Goal: Navigation & Orientation: Find specific page/section

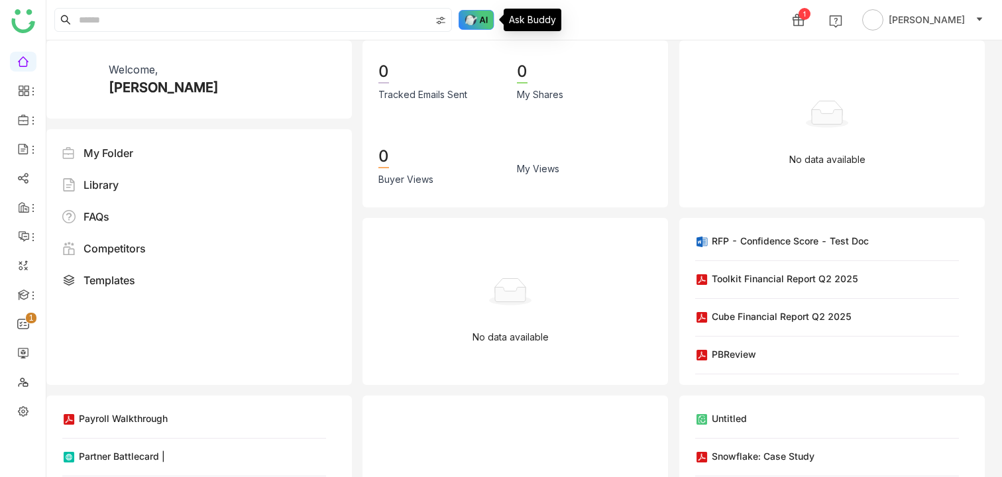
click at [478, 24] on img at bounding box center [476, 20] width 36 height 20
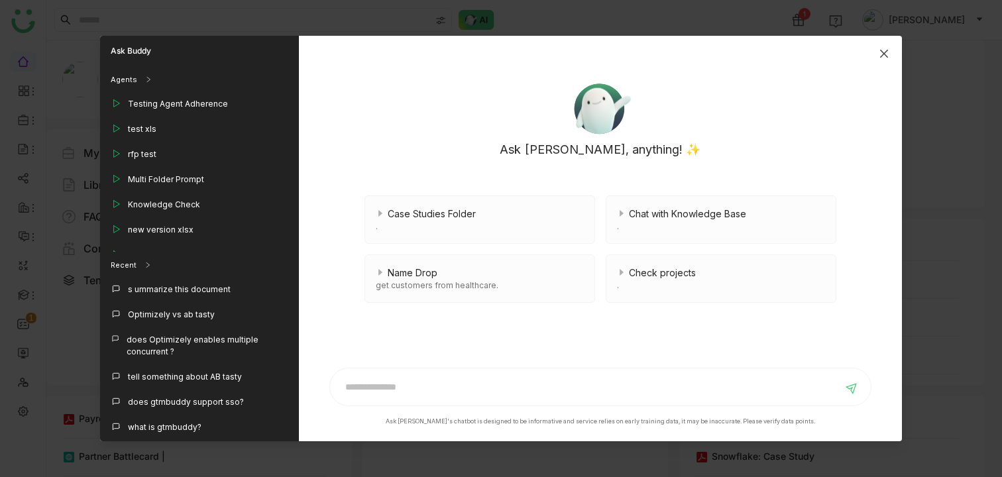
click at [886, 54] on icon "Close" at bounding box center [883, 53] width 11 height 11
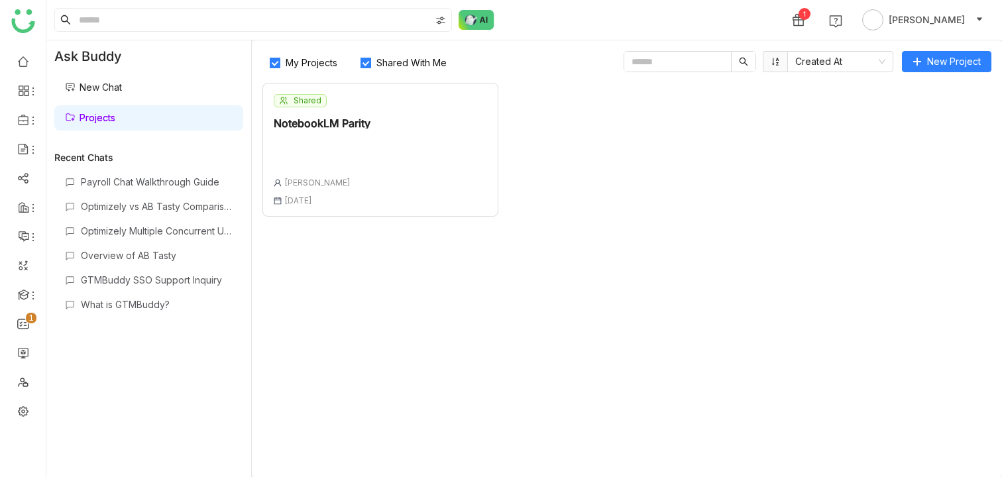
click at [376, 161] on div "Shared NotebookLM Parity [PERSON_NAME] [DATE]" at bounding box center [380, 150] width 236 height 134
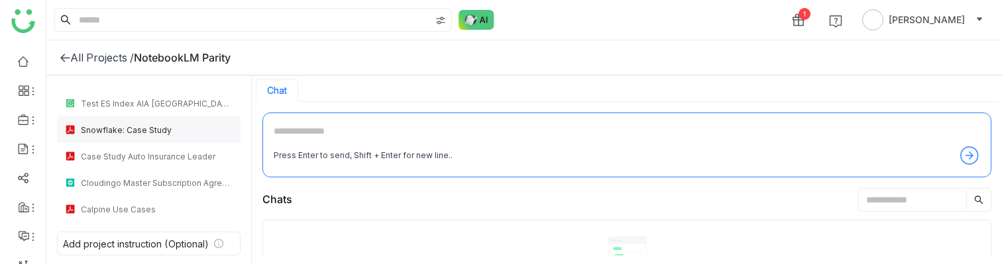
scroll to position [135, 0]
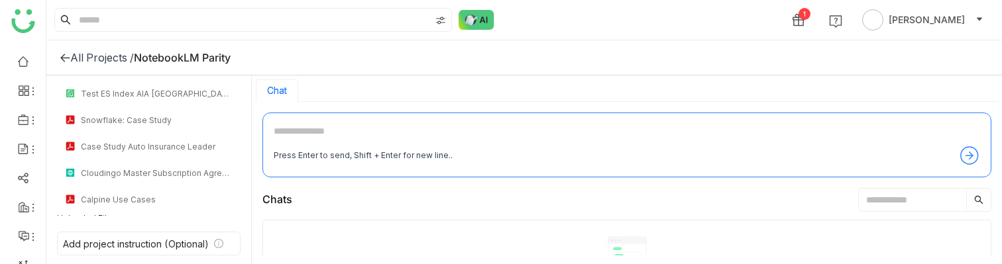
scroll to position [135, 0]
